Goal: Information Seeking & Learning: Learn about a topic

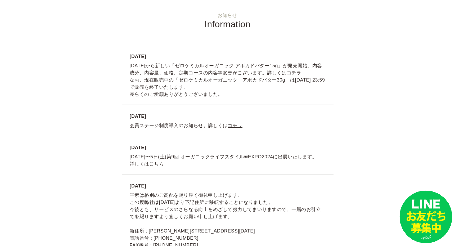
scroll to position [980, 0]
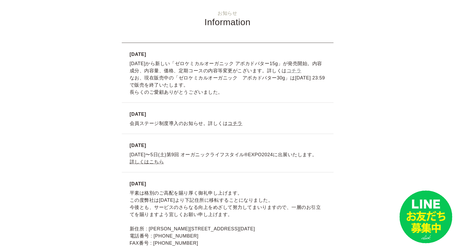
click at [287, 71] on link "コチラ" at bounding box center [294, 70] width 15 height 5
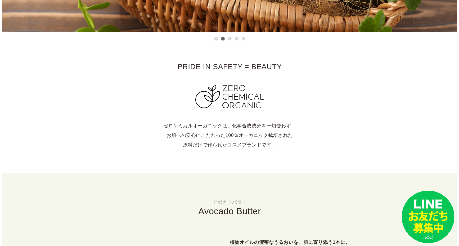
scroll to position [0, 0]
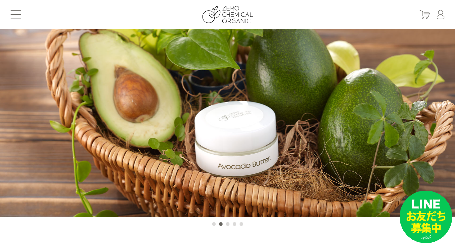
click at [18, 15] on button at bounding box center [16, 14] width 11 height 9
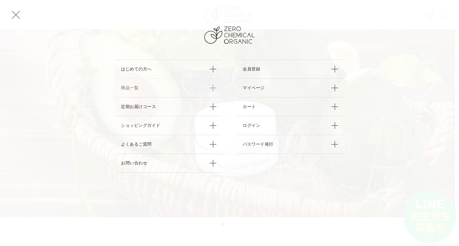
click at [126, 88] on link "商品一覧" at bounding box center [169, 87] width 106 height 19
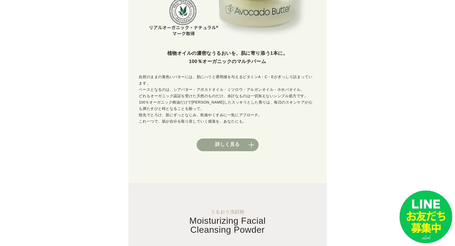
scroll to position [265, 0]
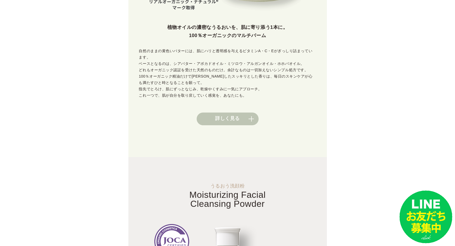
click at [233, 114] on link "詳しく見る" at bounding box center [228, 119] width 62 height 13
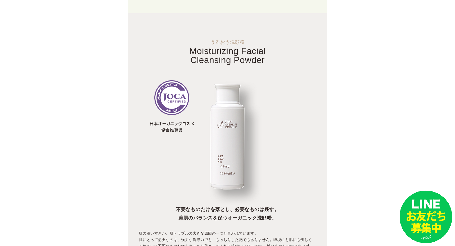
scroll to position [477, 0]
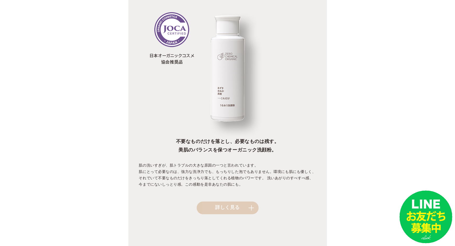
click at [226, 202] on link "詳しく見る" at bounding box center [228, 208] width 62 height 13
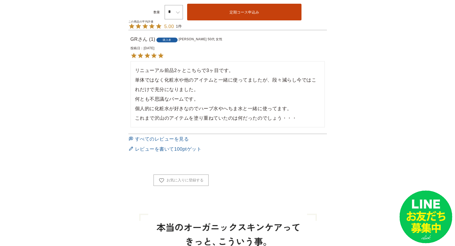
scroll to position [477, 0]
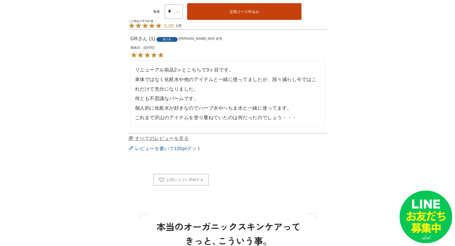
click at [179, 136] on span "すべてのレビューを見る" at bounding box center [162, 138] width 54 height 5
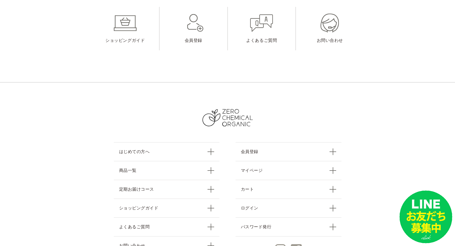
scroll to position [477, 0]
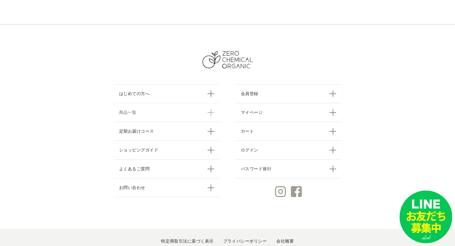
drag, startPoint x: 0, startPoint y: 0, endPoint x: 179, endPoint y: 113, distance: 211.2
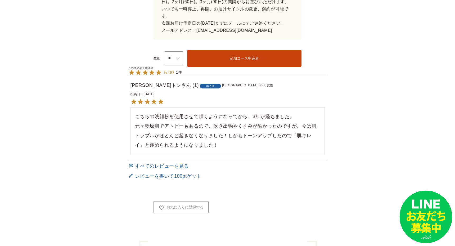
scroll to position [424, 0]
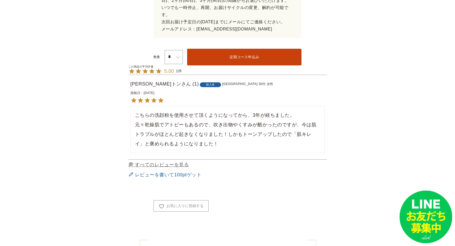
click at [158, 162] on span "すべてのレビューを見る" at bounding box center [162, 164] width 54 height 5
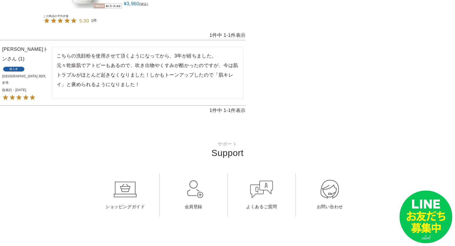
scroll to position [371, 0]
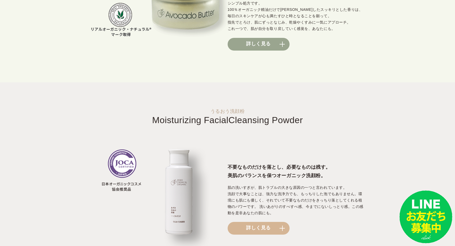
scroll to position [556, 0]
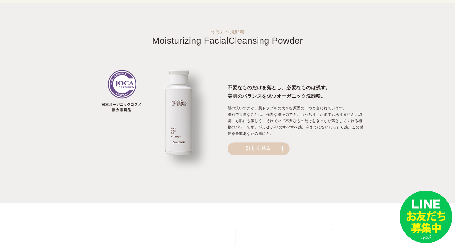
click at [240, 148] on link "詳しく見る" at bounding box center [259, 148] width 62 height 13
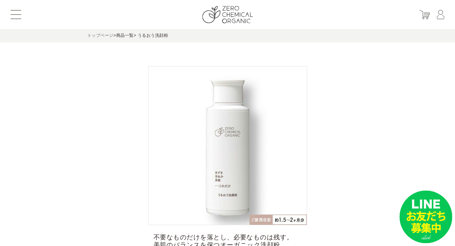
click at [100, 36] on link "トップページ" at bounding box center [100, 35] width 26 height 5
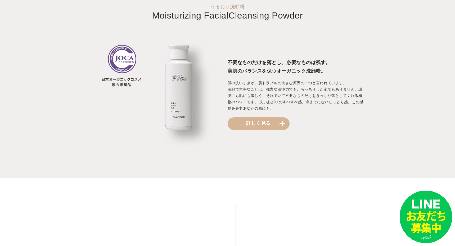
scroll to position [583, 0]
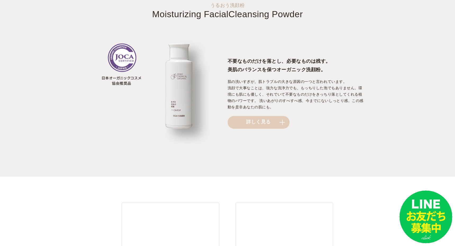
click at [248, 121] on link "詳しく見る" at bounding box center [259, 122] width 62 height 13
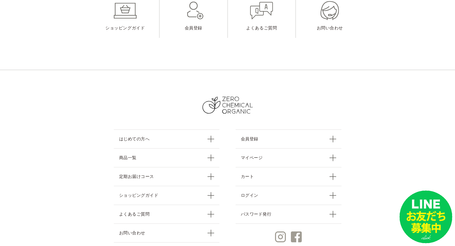
scroll to position [5562, 0]
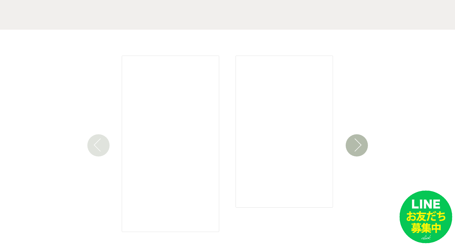
scroll to position [795, 0]
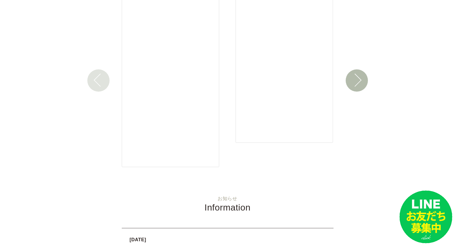
click at [358, 78] on button "Next" at bounding box center [357, 80] width 22 height 22
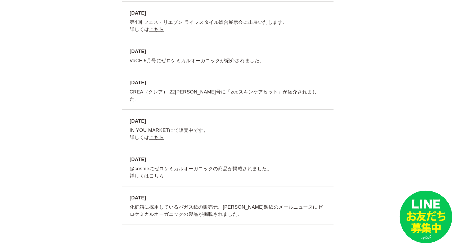
scroll to position [1642, 0]
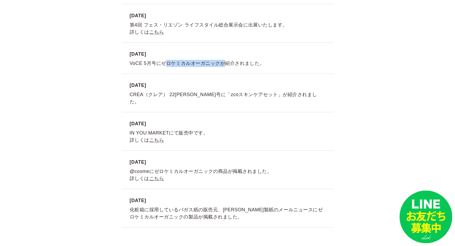
drag, startPoint x: 161, startPoint y: 64, endPoint x: 214, endPoint y: 65, distance: 53.0
click at [214, 65] on li "2022.3.22 VoCE 5月号にゼロケミカルオーガニックが紹介されました。" at bounding box center [228, 58] width 212 height 31
drag, startPoint x: 214, startPoint y: 65, endPoint x: 188, endPoint y: 64, distance: 25.4
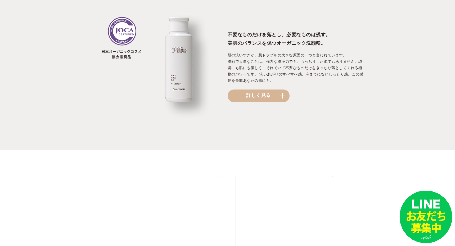
scroll to position [768, 0]
